Goal: Register for event/course

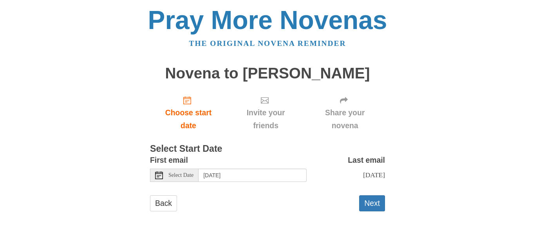
click at [187, 179] on div "Select Date" at bounding box center [174, 174] width 49 height 13
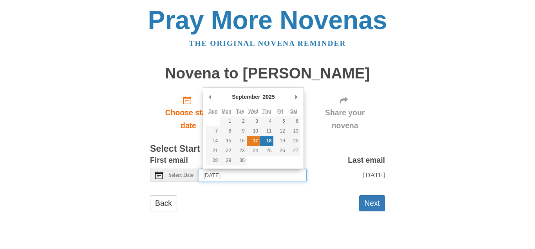
type input "Wednesday, September 17th"
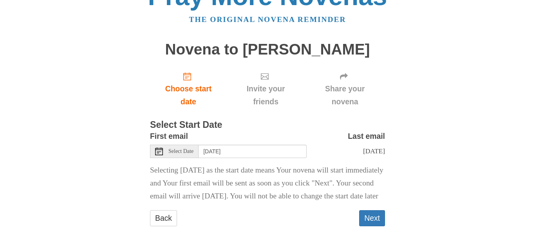
scroll to position [37, 0]
click at [373, 219] on button "Next" at bounding box center [372, 218] width 26 height 16
click at [374, 221] on button "Next" at bounding box center [372, 218] width 26 height 16
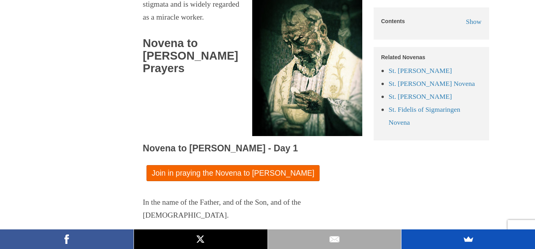
scroll to position [559, 0]
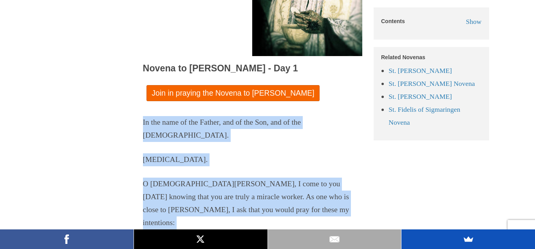
drag, startPoint x: 143, startPoint y: 148, endPoint x: 214, endPoint y: 203, distance: 89.6
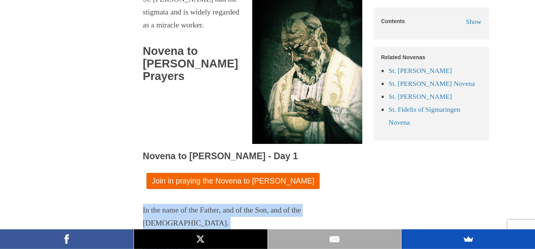
scroll to position [479, 0]
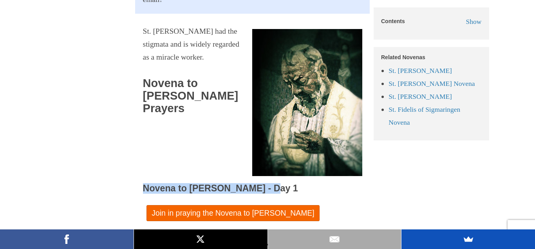
drag, startPoint x: 143, startPoint y: 174, endPoint x: 269, endPoint y: 177, distance: 125.8
click at [269, 183] on h3 "Novena to Padre Pio - Day 1" at bounding box center [252, 188] width 219 height 10
copy span "Novena to [PERSON_NAME] - Day 1"
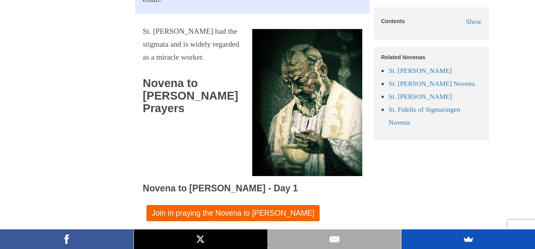
click at [245, 183] on span "Novena to Padre Pio - Day 1" at bounding box center [220, 188] width 155 height 10
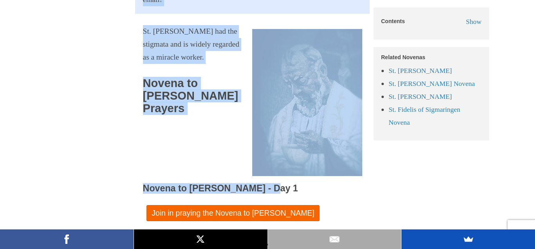
drag, startPoint x: 264, startPoint y: 174, endPoint x: 137, endPoint y: 175, distance: 126.9
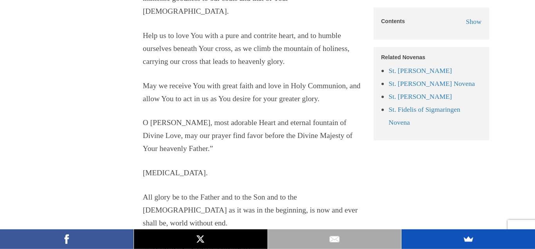
scroll to position [8947, 0]
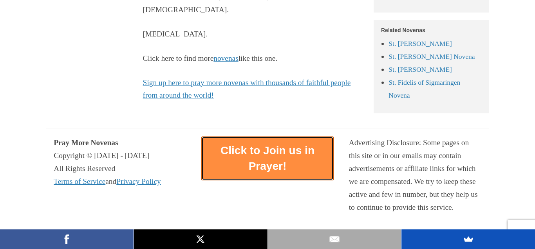
click at [269, 136] on link "Click to Join us in Prayer!" at bounding box center [267, 157] width 132 height 43
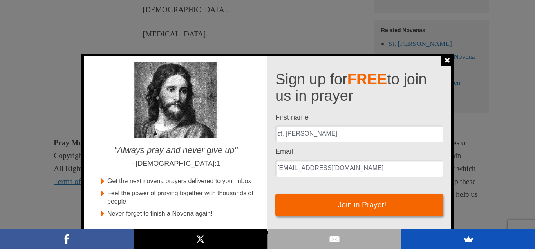
scroll to position [0, 0]
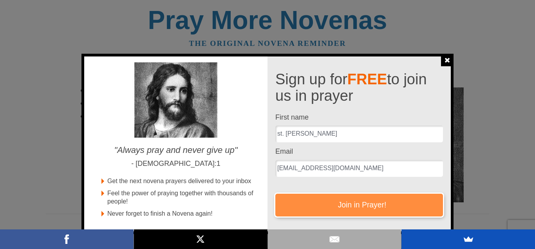
click at [376, 213] on button "Join in Prayer!" at bounding box center [359, 205] width 168 height 22
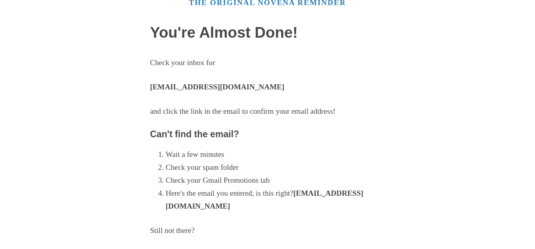
scroll to position [40, 0]
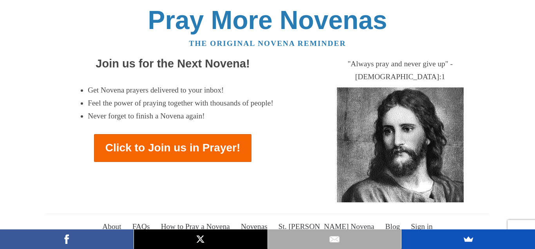
scroll to position [40, 0]
